Goal: Information Seeking & Learning: Learn about a topic

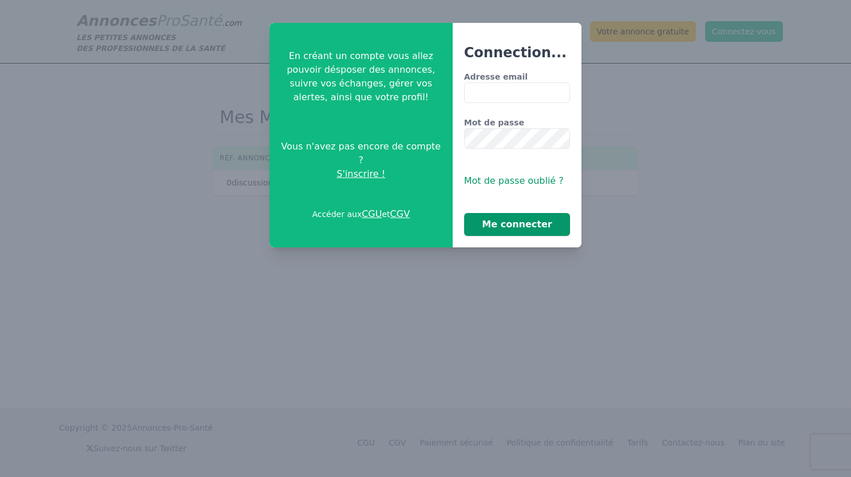
type input "**********"
click at [484, 235] on button "Me connecter" at bounding box center [517, 224] width 106 height 23
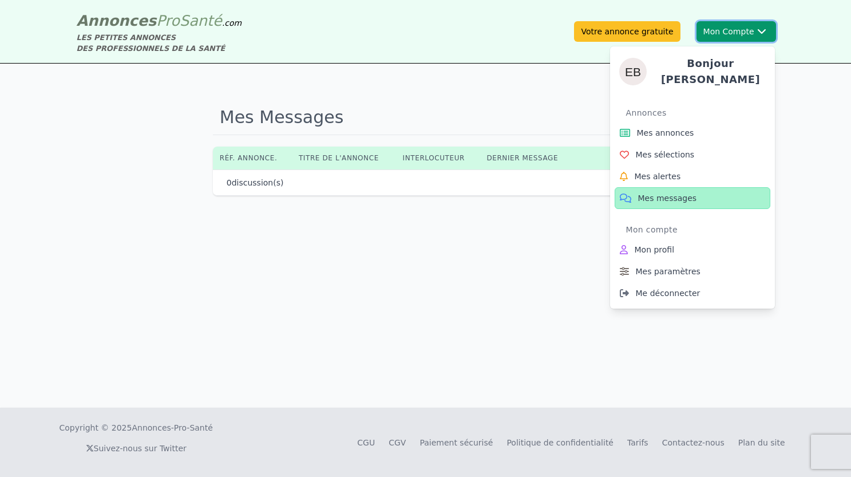
click at [732, 33] on button "Mon Compte Bonjour [PERSON_NAME] Annonces Mes annonces Mes sélections Mes alert…" at bounding box center [736, 31] width 80 height 21
click at [679, 128] on span "Mes annonces" at bounding box center [665, 132] width 57 height 11
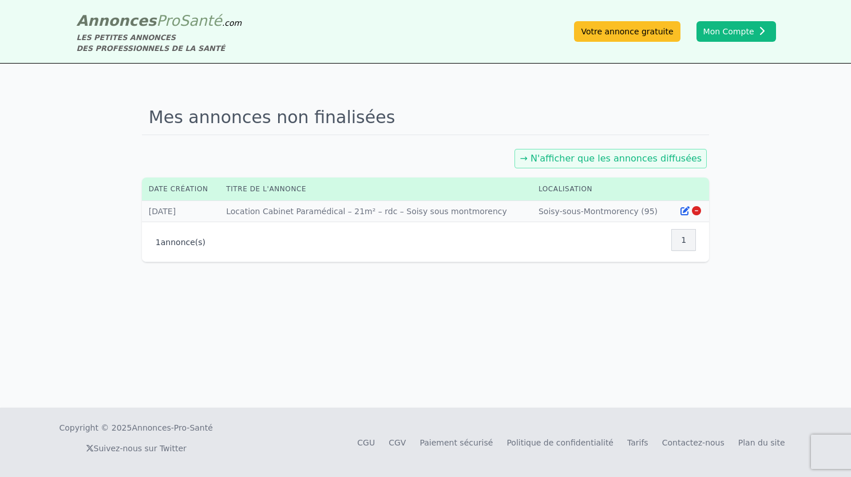
click at [395, 244] on div "1 annonce(s) 1" at bounding box center [426, 242] width 540 height 26
click at [686, 212] on icon at bounding box center [684, 210] width 9 height 9
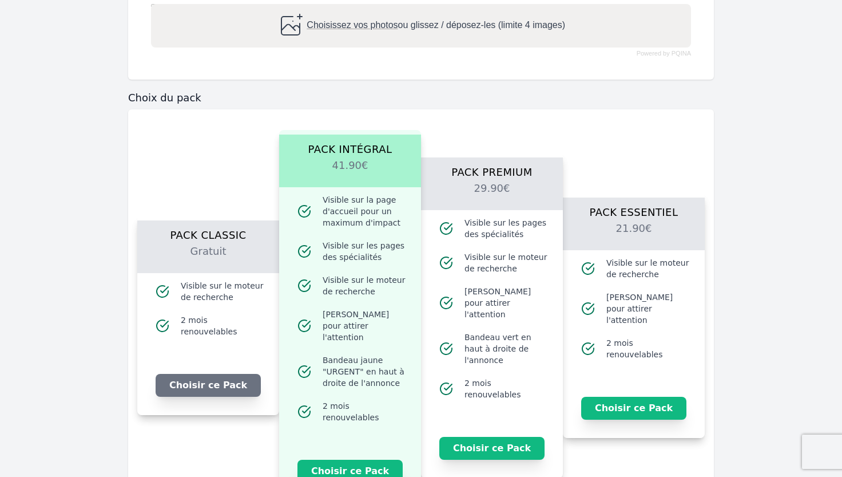
scroll to position [593, 0]
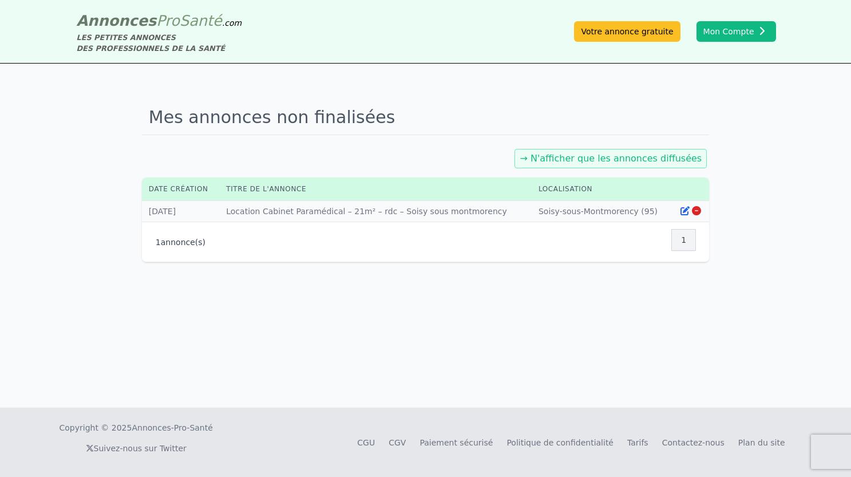
click at [397, 212] on td "Titre : Location Cabinet Paramédical – 21m² – rdc – Soisy sous montmorency" at bounding box center [375, 211] width 312 height 21
click at [171, 243] on p "1 annonce(s)" at bounding box center [181, 241] width 50 height 11
click at [680, 240] on div "1" at bounding box center [683, 240] width 25 height 22
click at [156, 22] on span "Pro" at bounding box center [167, 20] width 23 height 17
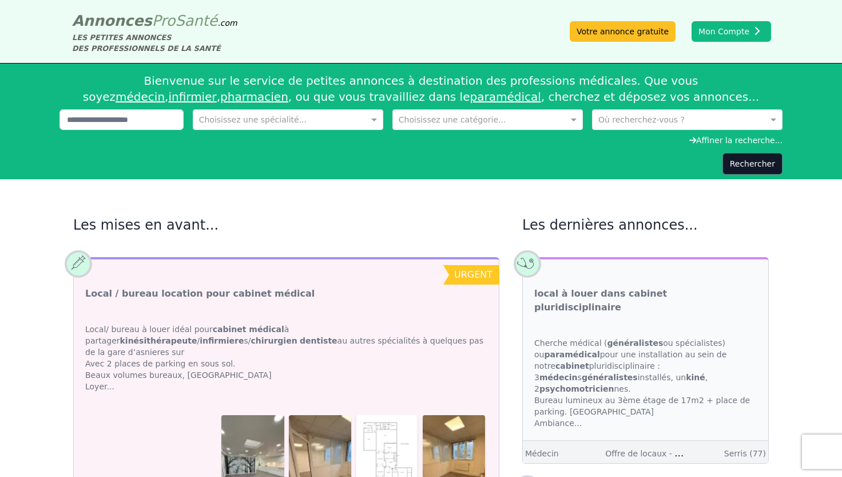
scroll to position [57, 0]
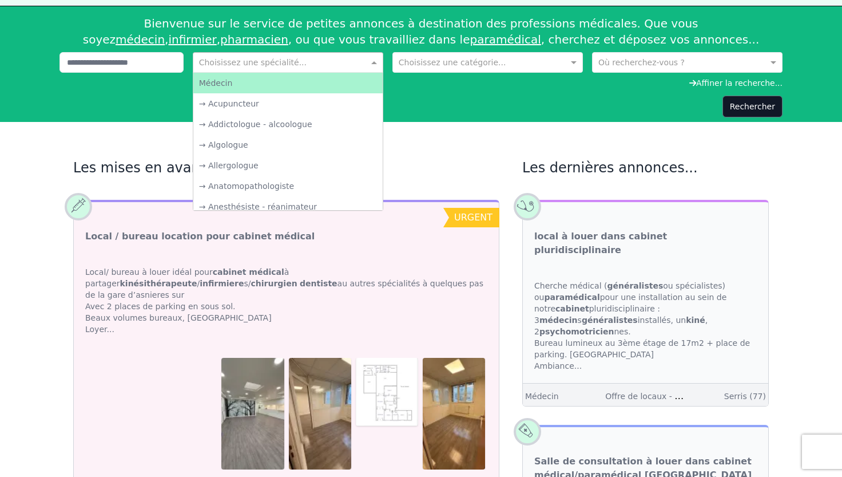
click at [281, 60] on input "text" at bounding box center [276, 61] width 155 height 11
click at [282, 60] on input "text" at bounding box center [276, 61] width 155 height 11
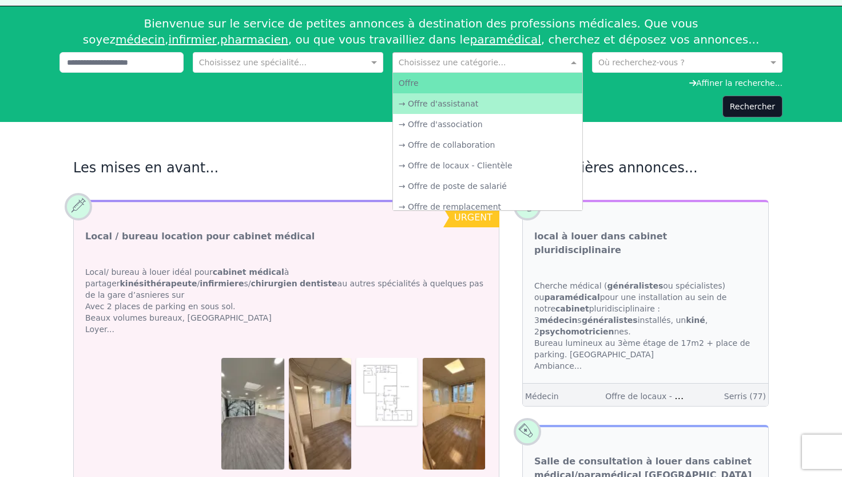
click at [457, 68] on div "Choisissez une catégorie..." at bounding box center [488, 62] width 191 height 21
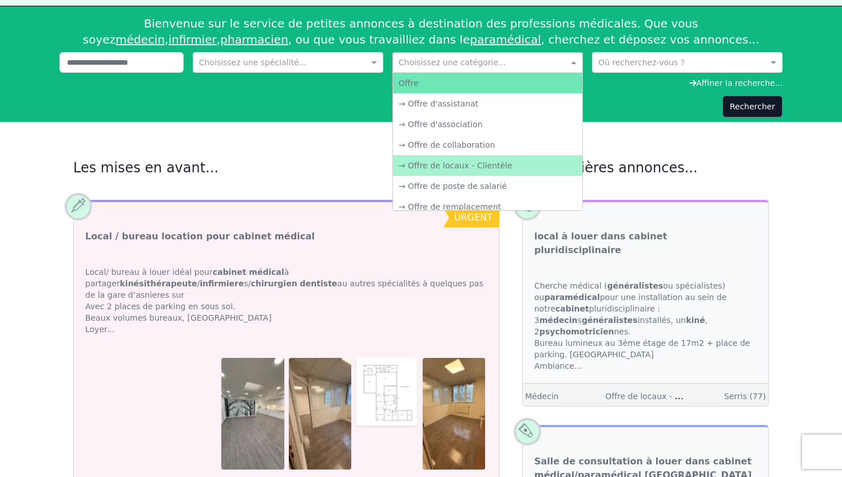
click at [502, 169] on div "→ Offre de locaux - Clientèle" at bounding box center [487, 165] width 189 height 21
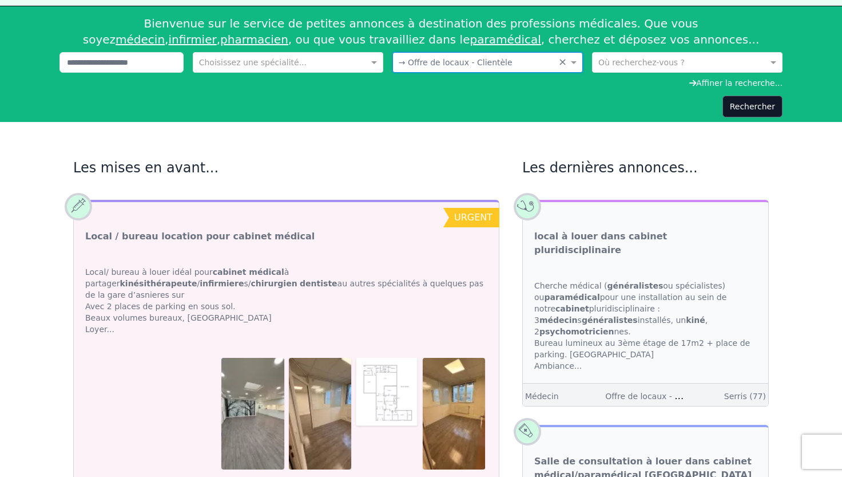
click at [639, 62] on input "text" at bounding box center [676, 61] width 155 height 11
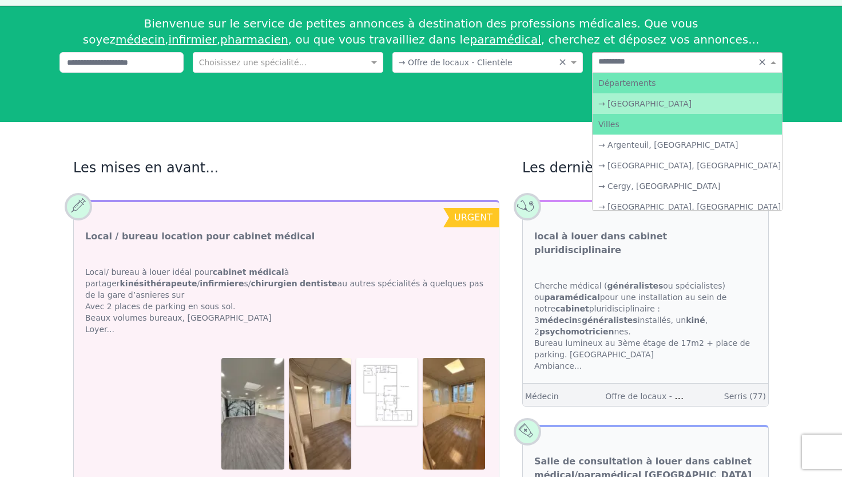
type input "**********"
click at [670, 104] on div "→ [GEOGRAPHIC_DATA]" at bounding box center [687, 103] width 189 height 21
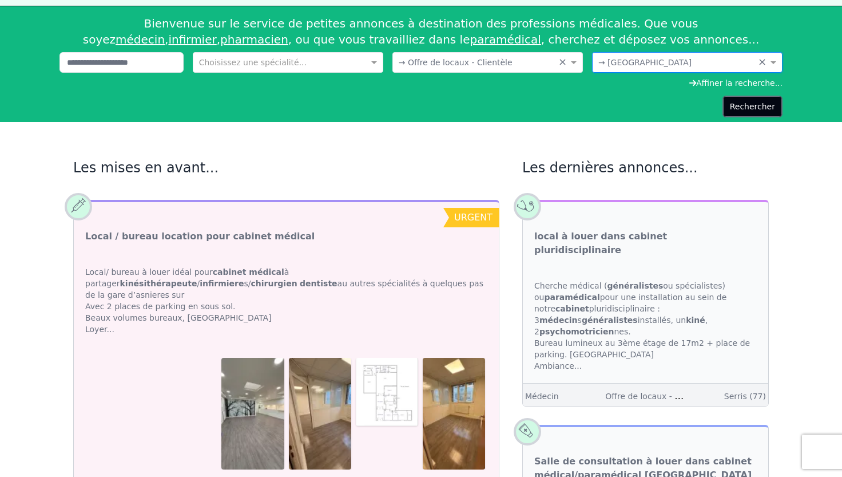
click at [782, 108] on button "Rechercher" at bounding box center [753, 107] width 60 height 22
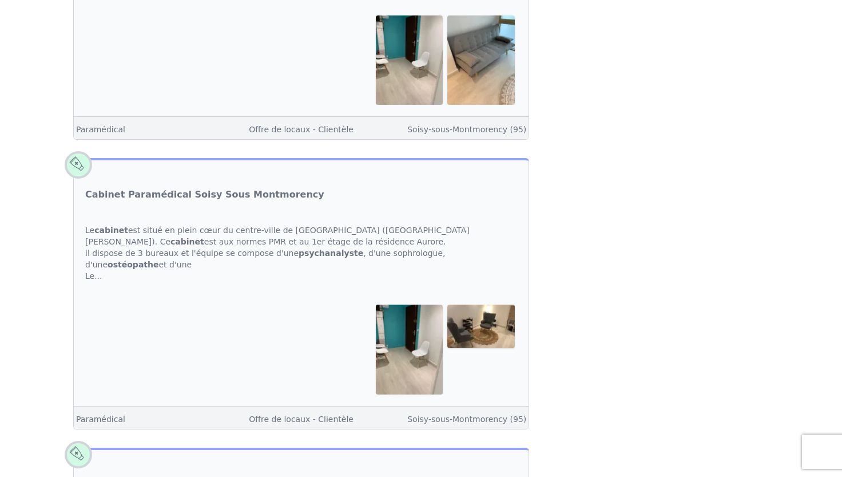
scroll to position [3147, 0]
